Goal: Check status: Check status

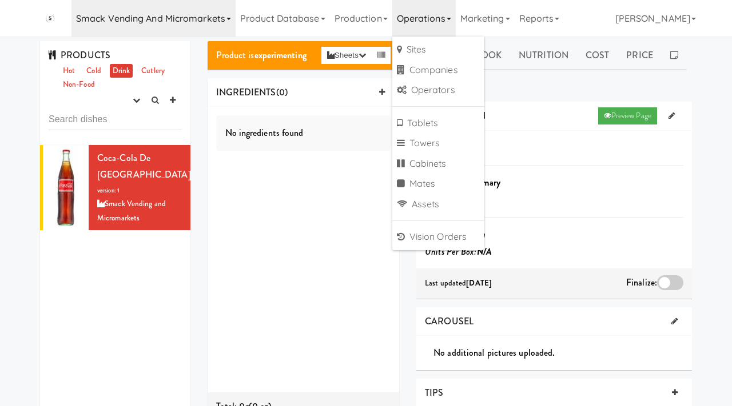
click at [199, 21] on link "Smack Vending and Micromarkets" at bounding box center [153, 18] width 164 height 37
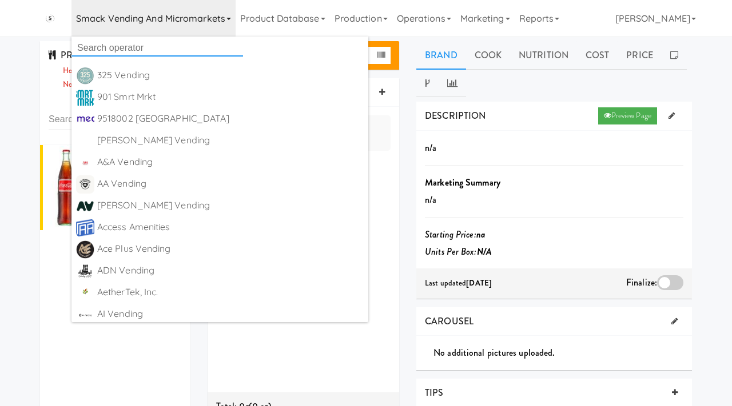
click at [157, 55] on input "text" at bounding box center [156, 47] width 171 height 17
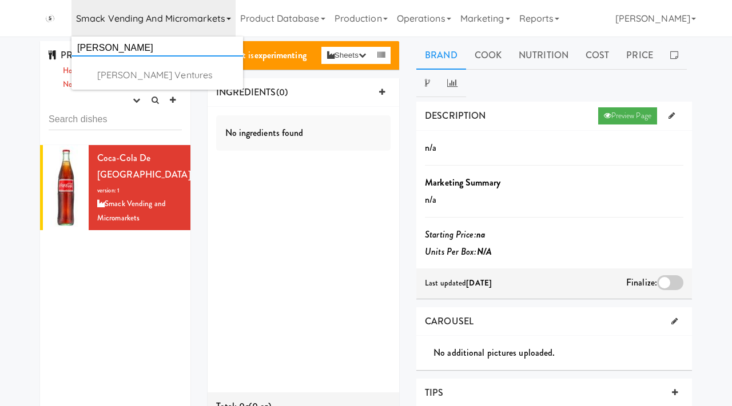
type input "winkler"
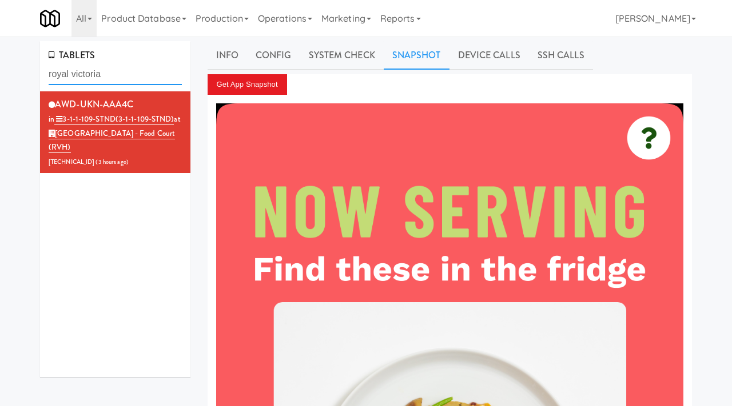
drag, startPoint x: 132, startPoint y: 77, endPoint x: 19, endPoint y: 74, distance: 112.6
click at [295, 26] on link "Operations" at bounding box center [284, 18] width 63 height 37
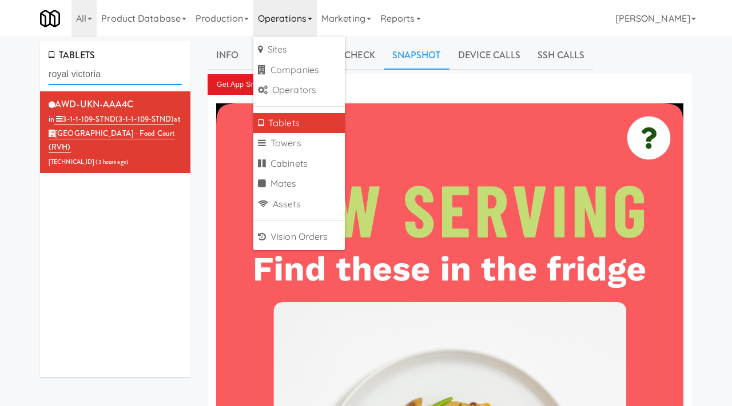
click at [117, 72] on input "royal victoria" at bounding box center [115, 74] width 133 height 21
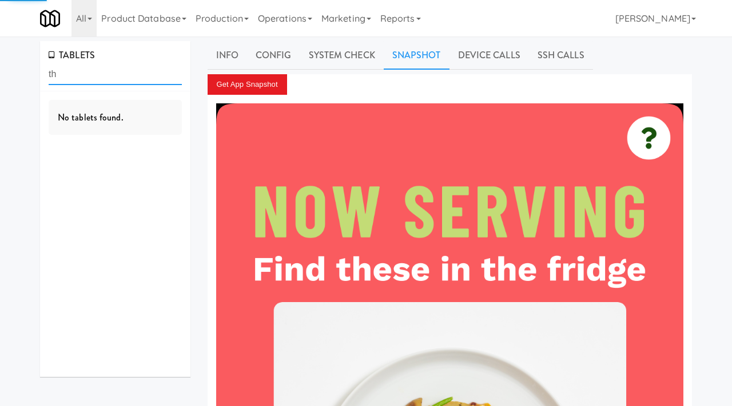
type input "t"
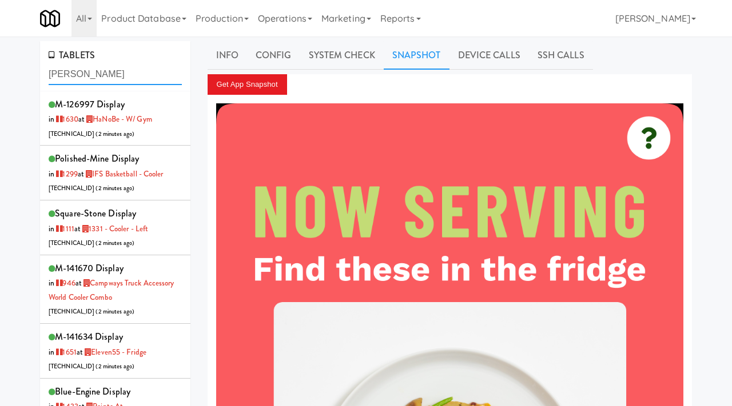
type input "bothwell"
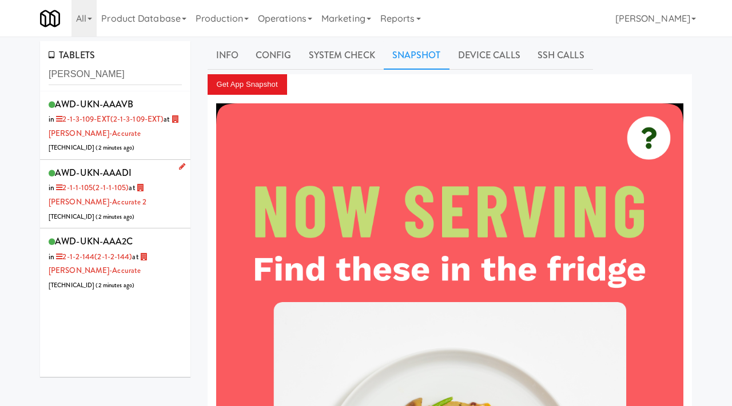
click at [155, 213] on div "AWD-UKN-AAADI in 2-1-1-105 (2-1-1-105) at Bothwell-Accurate 2 206.0.69.52 ( 2 m…" at bounding box center [115, 194] width 133 height 59
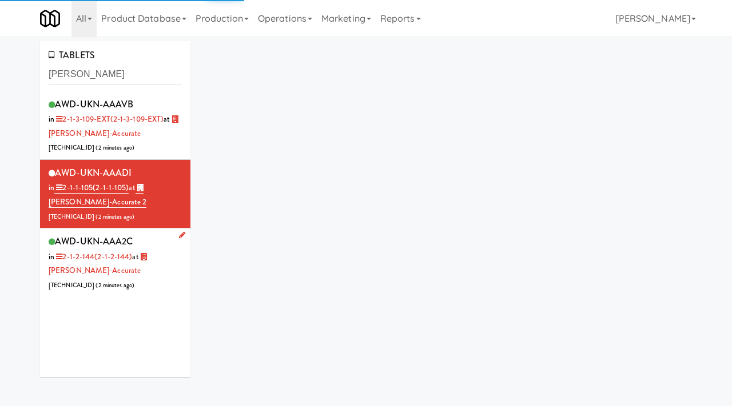
click at [170, 286] on div "AWD-UKN-AAA2C in 2-1-2-144 (2-1-2-144) at Bothwell-Accurate 206.0.69.60 ( 2 min…" at bounding box center [115, 262] width 133 height 59
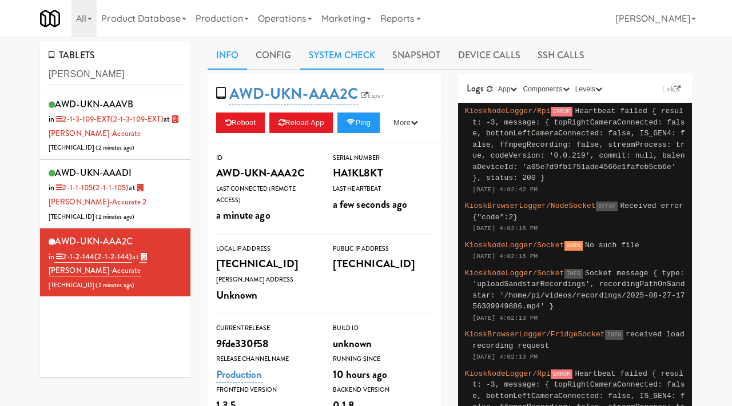
click at [351, 63] on link "System Check" at bounding box center [341, 55] width 83 height 29
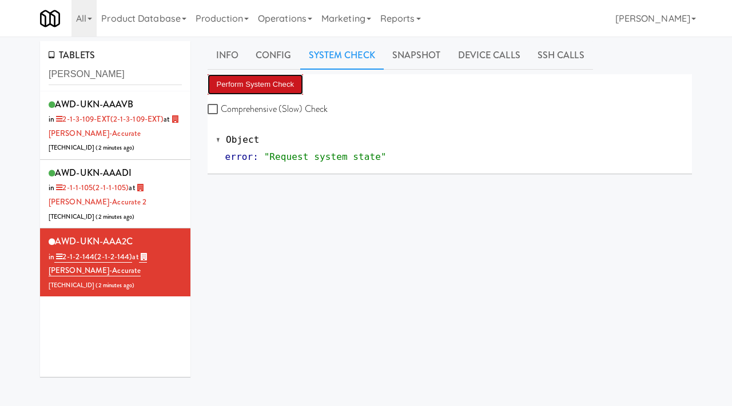
click at [248, 83] on button "Perform System Check" at bounding box center [255, 84] width 96 height 21
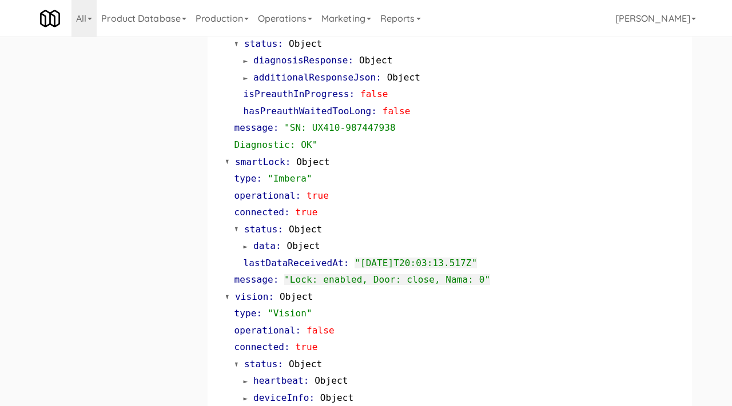
scroll to position [502, 0]
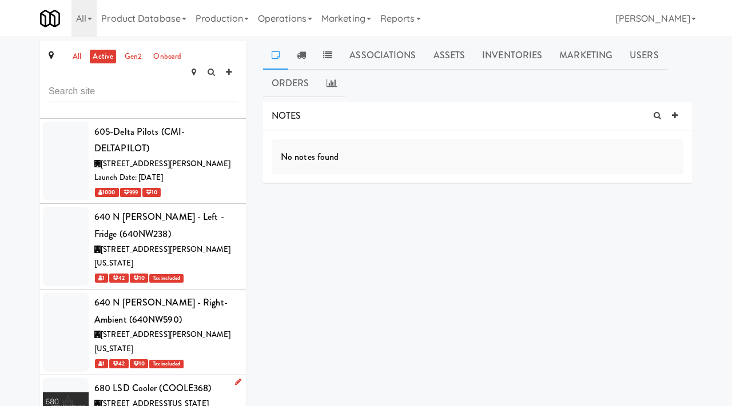
scroll to position [7115, 0]
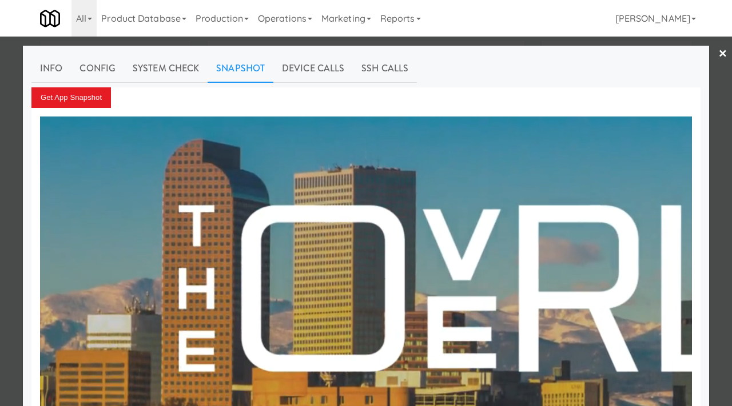
click at [4, 127] on div at bounding box center [366, 203] width 732 height 406
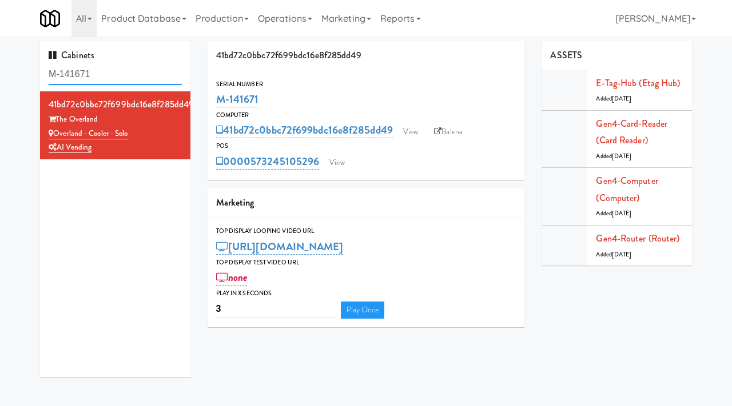
click at [126, 75] on input "M-141671" at bounding box center [115, 74] width 133 height 21
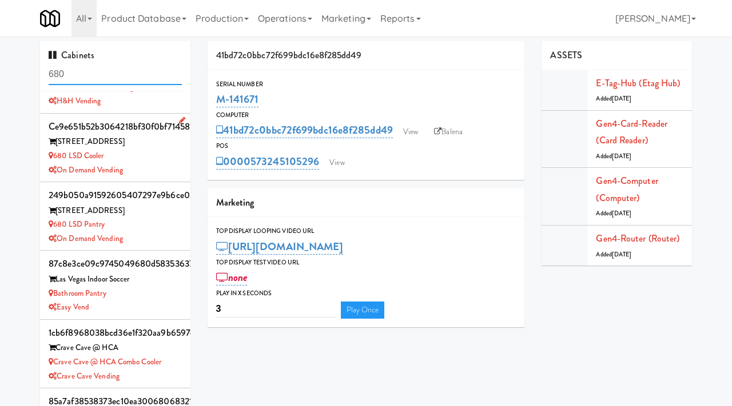
scroll to position [47, 0]
drag, startPoint x: 89, startPoint y: 77, endPoint x: 30, endPoint y: 68, distance: 59.6
click at [30, 68] on div "Cabinets 680 a2abfcd43f4553324d9af7b299b213ba 29 S LaSalle 29 S LaSalle - Left …" at bounding box center [366, 242] width 732 height 402
paste input "Capital Height Cooler"
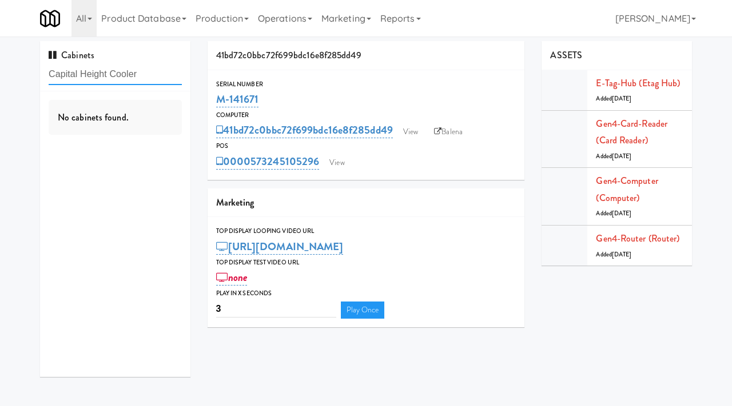
scroll to position [0, 0]
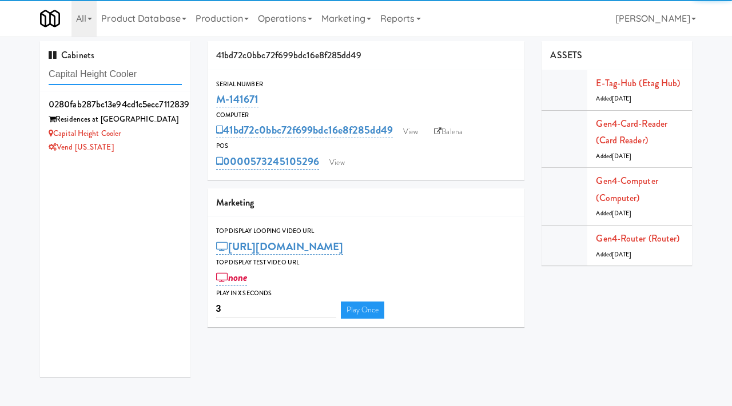
type input "Capital Height Cooler"
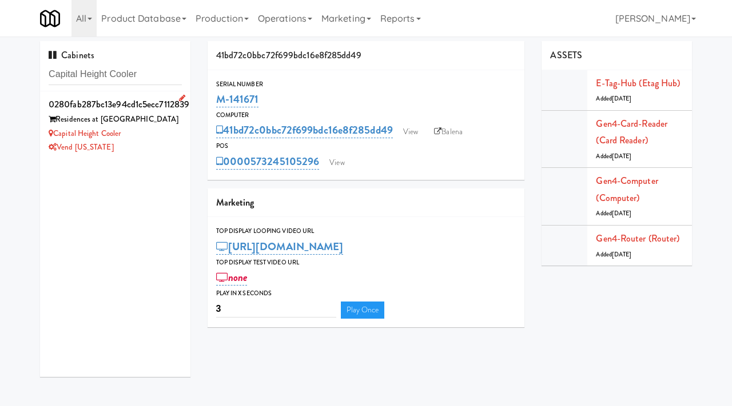
click at [143, 143] on div "Vend [US_STATE]" at bounding box center [115, 148] width 133 height 14
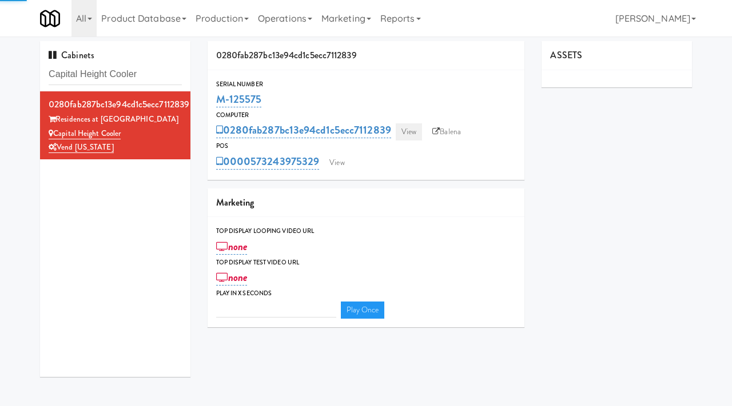
type input "3"
click at [408, 134] on link "View" at bounding box center [409, 131] width 26 height 17
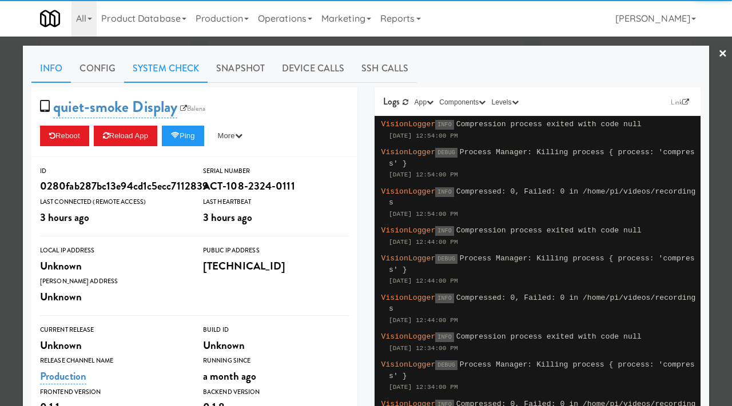
click at [184, 74] on link "System Check" at bounding box center [165, 68] width 83 height 29
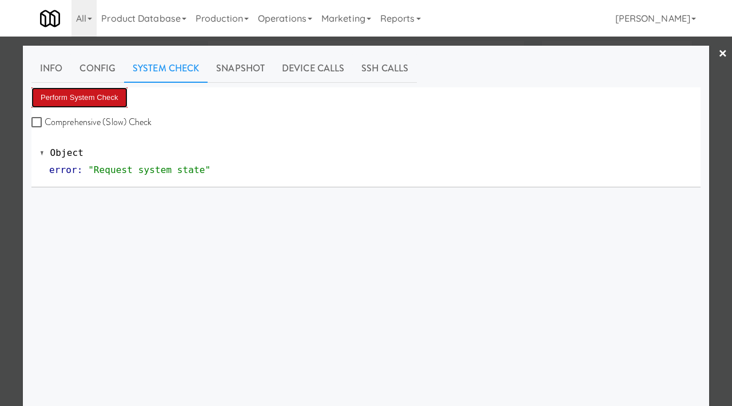
click at [78, 93] on button "Perform System Check" at bounding box center [79, 97] width 96 height 21
